Goal: Information Seeking & Learning: Learn about a topic

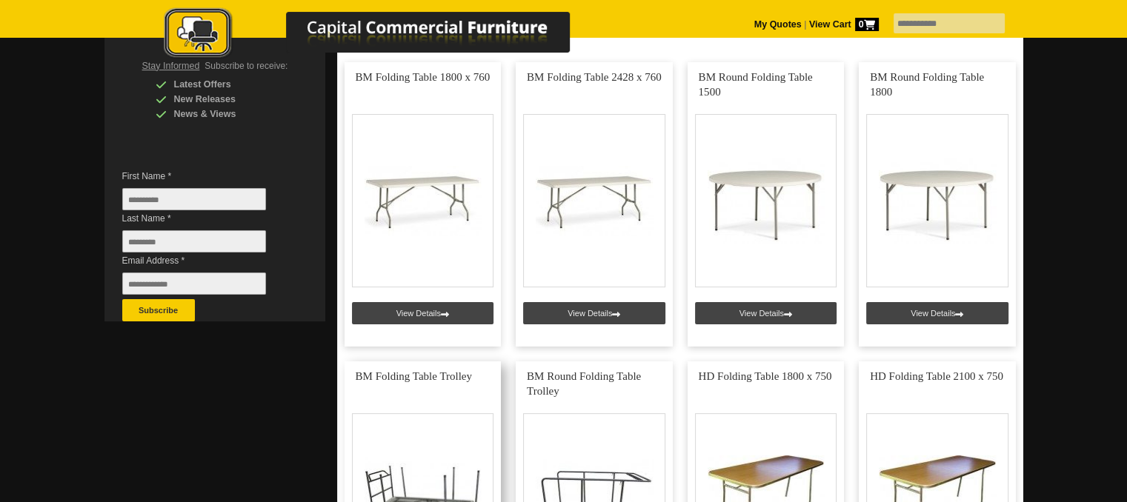
scroll to position [222, 0]
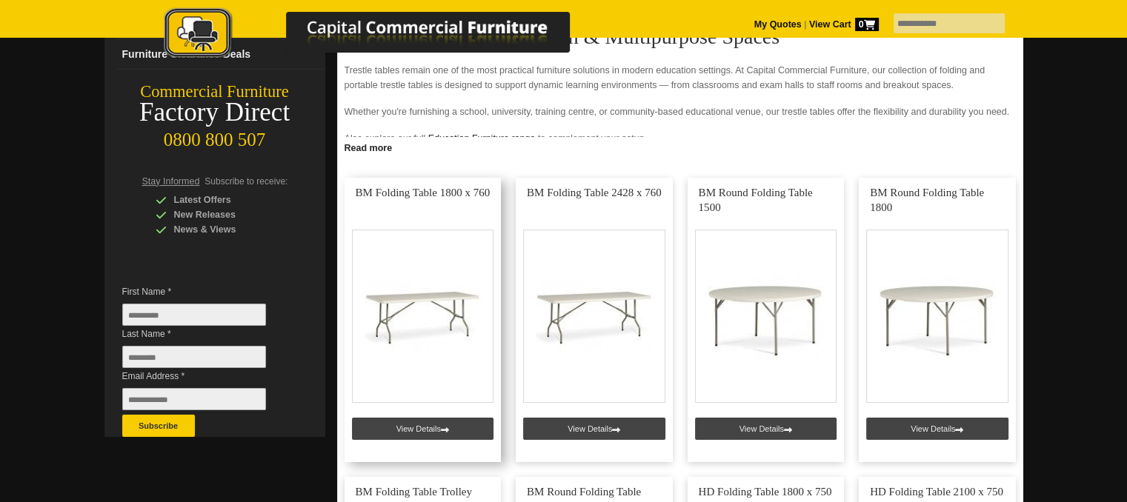
click at [407, 293] on link at bounding box center [422, 320] width 157 height 284
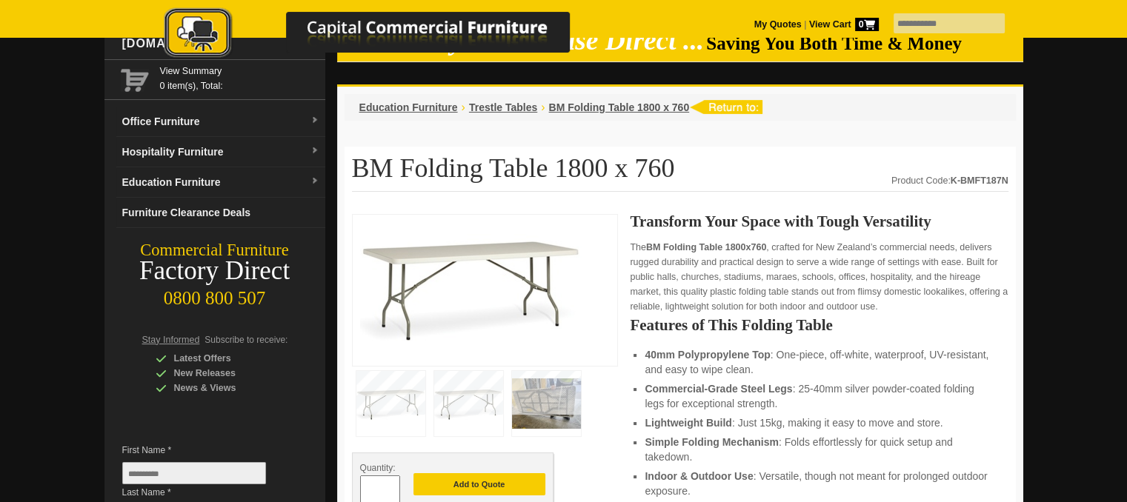
scroll to position [222, 0]
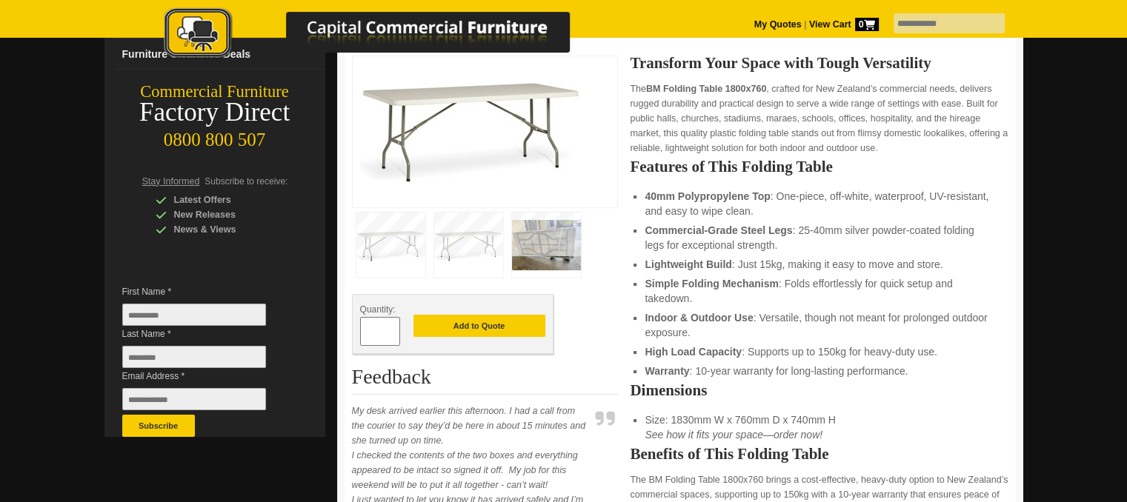
click at [538, 244] on img at bounding box center [546, 245] width 69 height 65
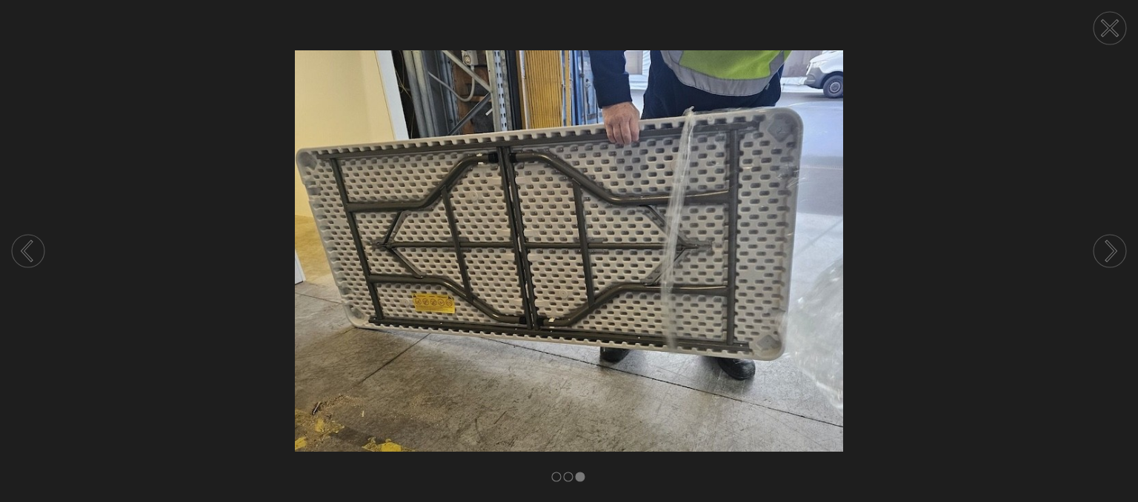
click at [27, 250] on circle at bounding box center [28, 251] width 33 height 33
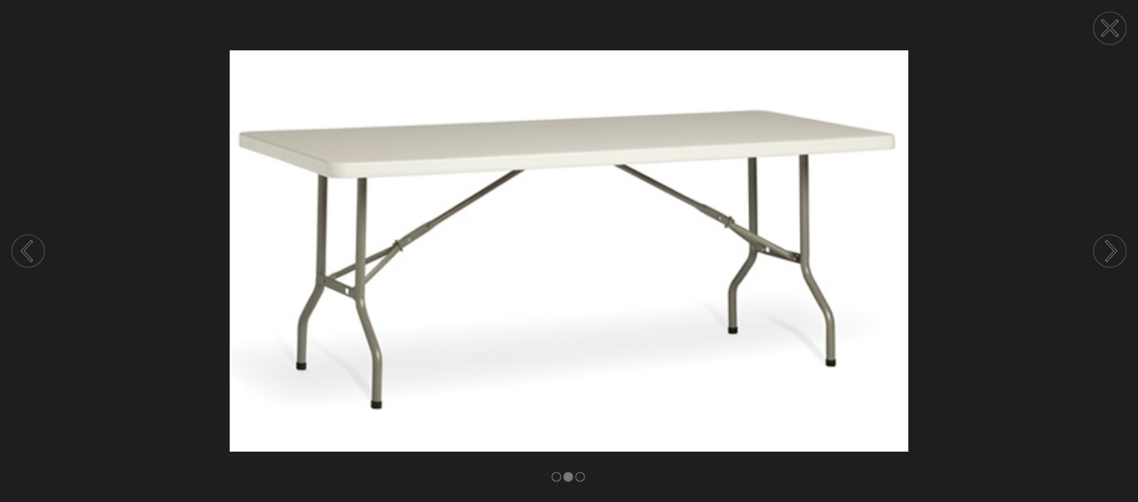
click at [27, 250] on circle at bounding box center [28, 251] width 33 height 33
